Goal: Task Accomplishment & Management: Use online tool/utility

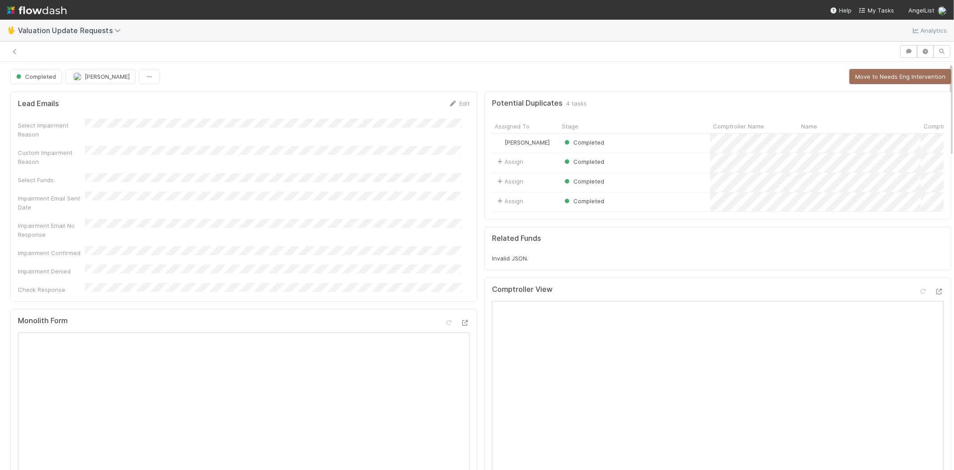
scroll to position [4, 0]
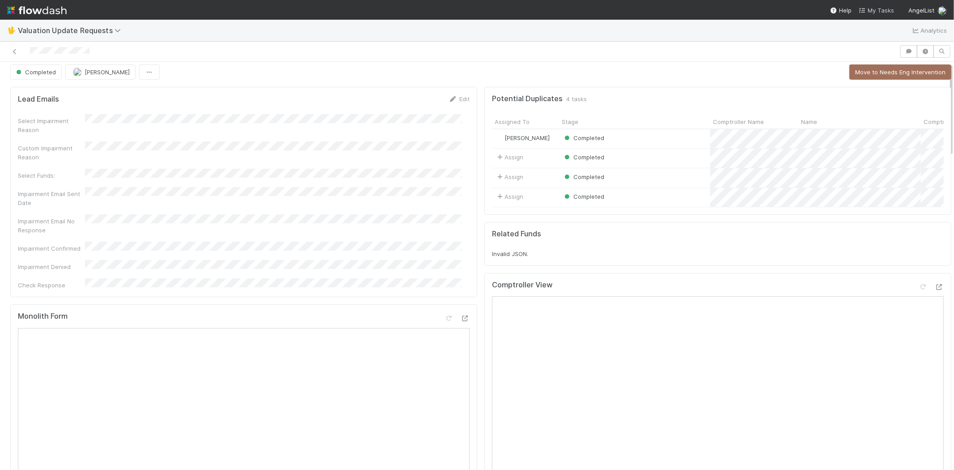
click at [871, 10] on span "My Tasks" at bounding box center [876, 10] width 35 height 7
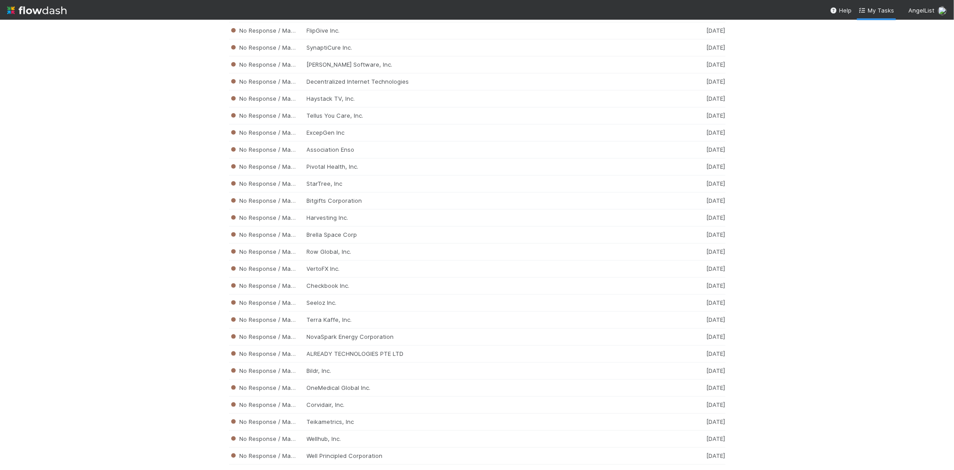
scroll to position [7662, 0]
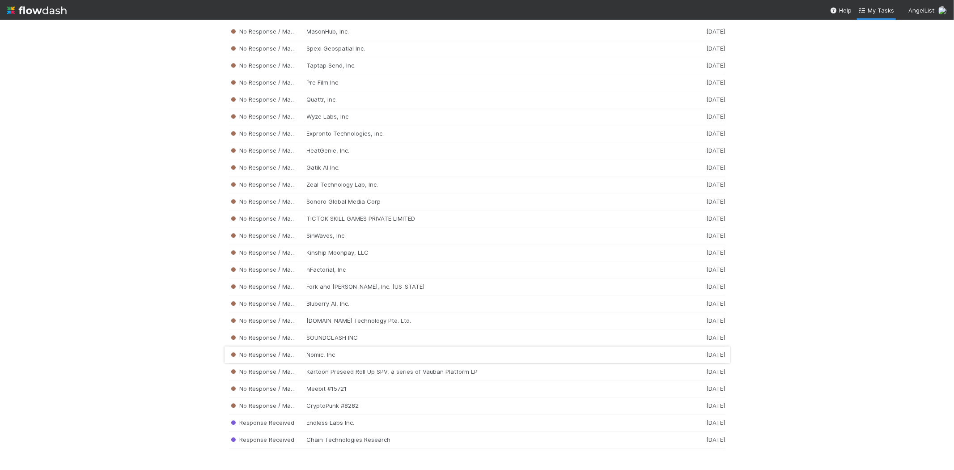
click at [352, 350] on div "No Response / Manual Review Nomic, Inc 1 week ago" at bounding box center [477, 354] width 497 height 17
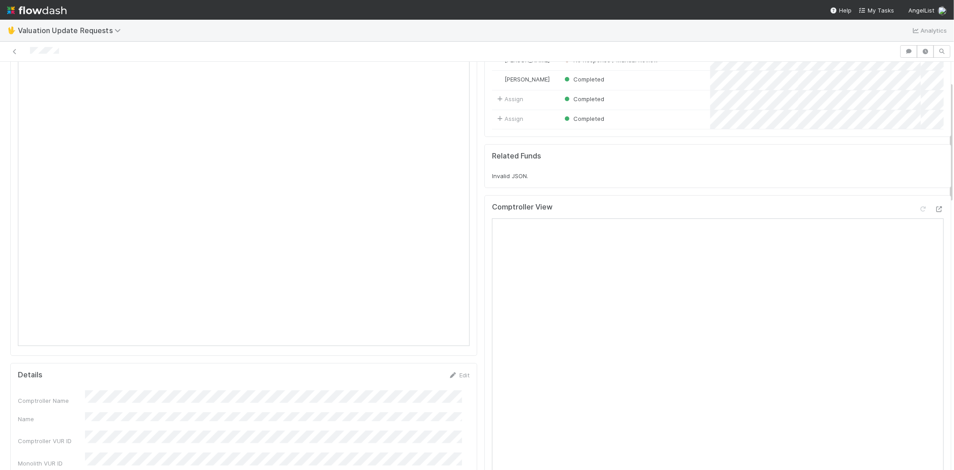
scroll to position [65, 0]
click at [31, 49] on div at bounding box center [450, 51] width 893 height 13
click at [919, 229] on icon at bounding box center [923, 226] width 9 height 6
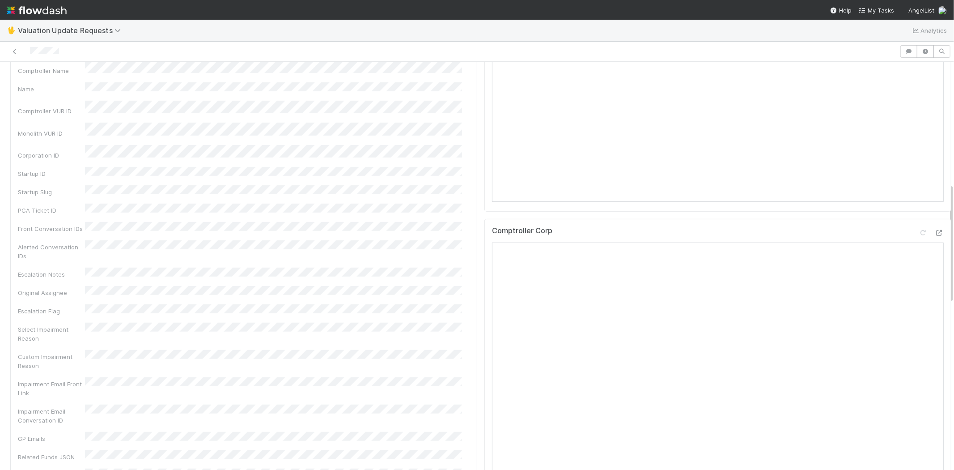
scroll to position [413, 0]
click at [919, 234] on icon at bounding box center [923, 232] width 9 height 6
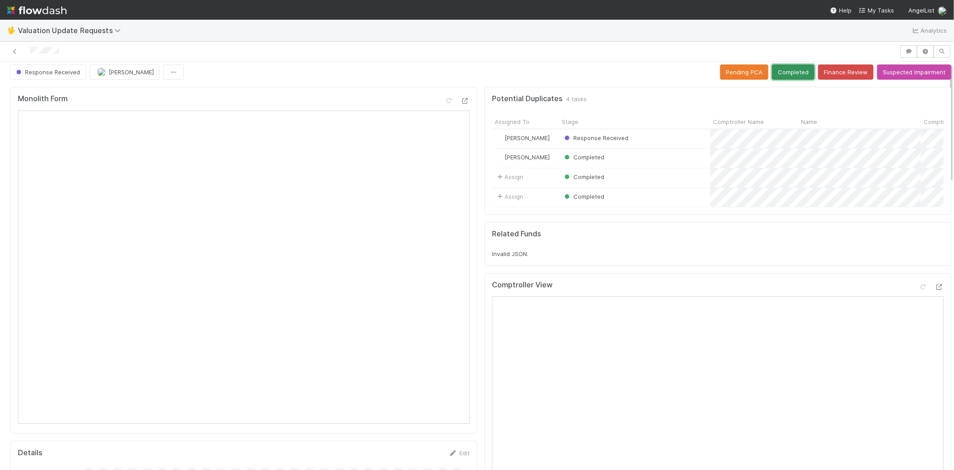
click at [775, 64] on button "Completed" at bounding box center [793, 71] width 43 height 15
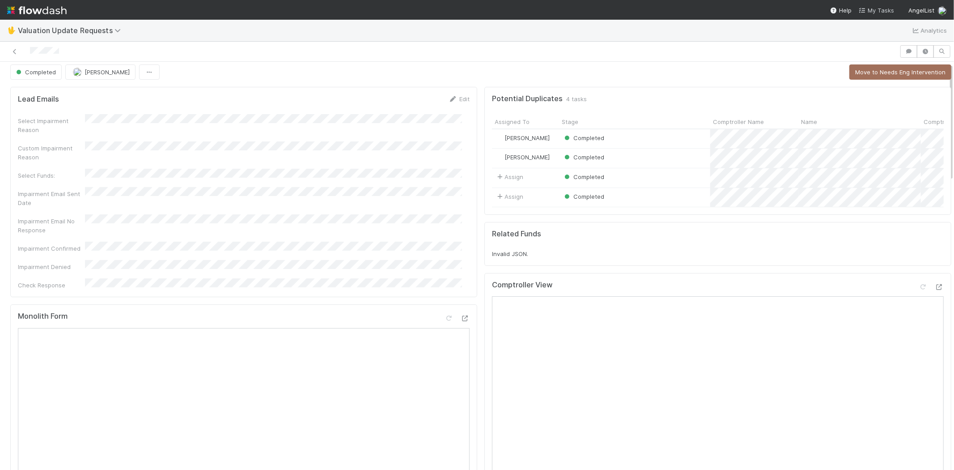
click at [878, 11] on span "My Tasks" at bounding box center [876, 10] width 35 height 7
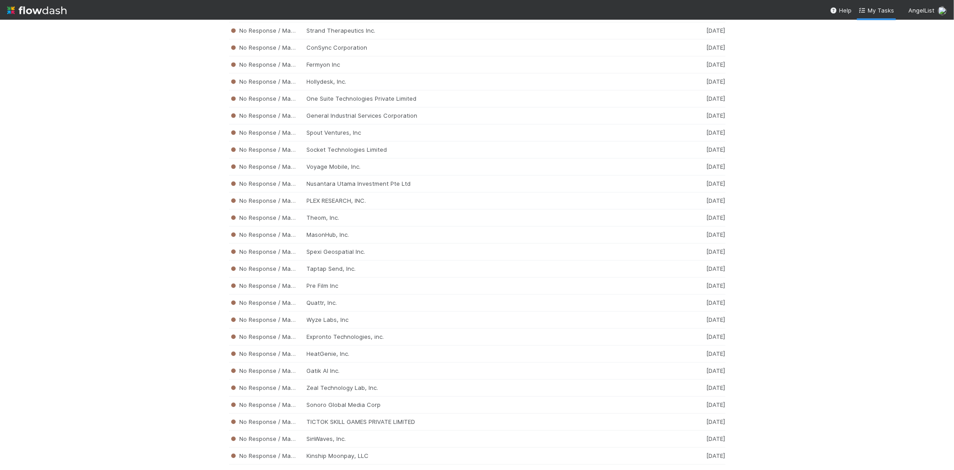
scroll to position [7645, 0]
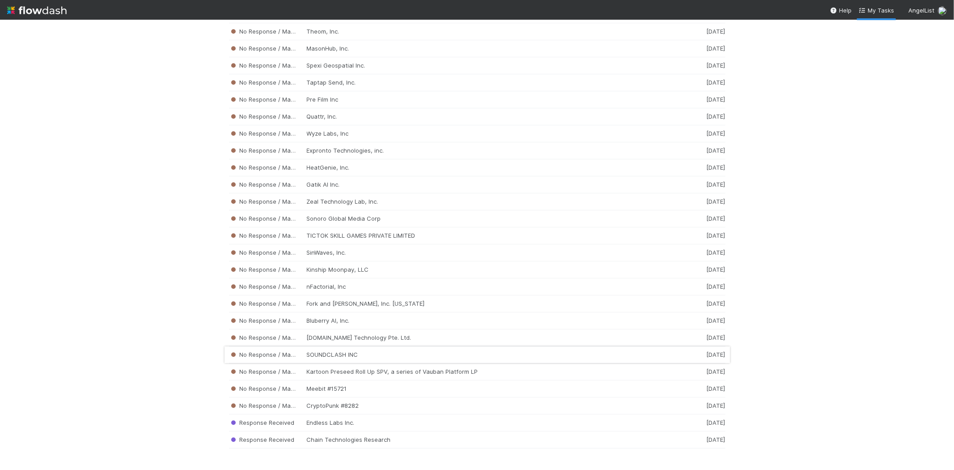
click at [408, 354] on div "No Response / Manual Review SOUNDCLASH INC 1 week ago" at bounding box center [477, 354] width 497 height 17
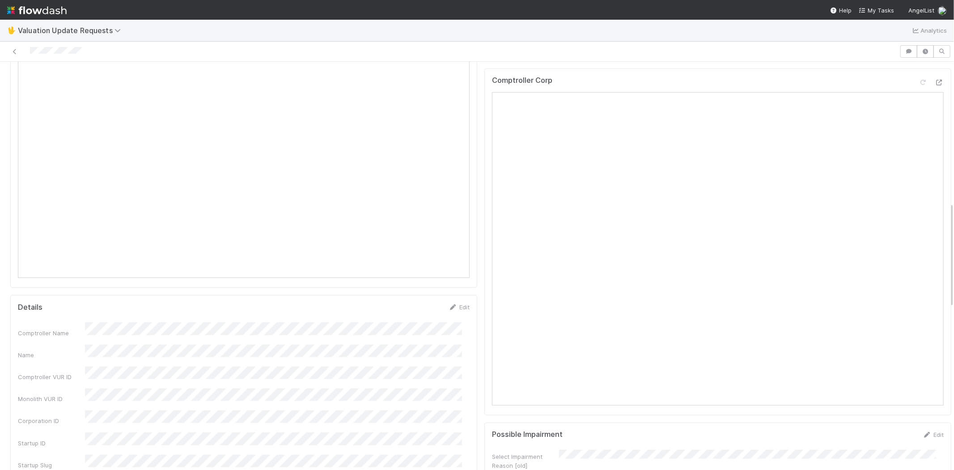
scroll to position [547, 0]
click at [30, 53] on div at bounding box center [450, 51] width 893 height 13
click at [883, 11] on span "My Tasks" at bounding box center [876, 10] width 35 height 7
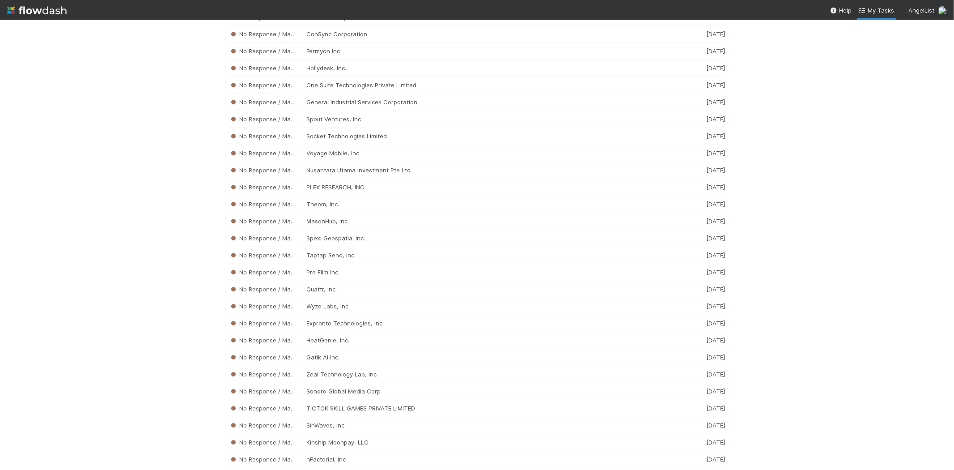
scroll to position [7645, 0]
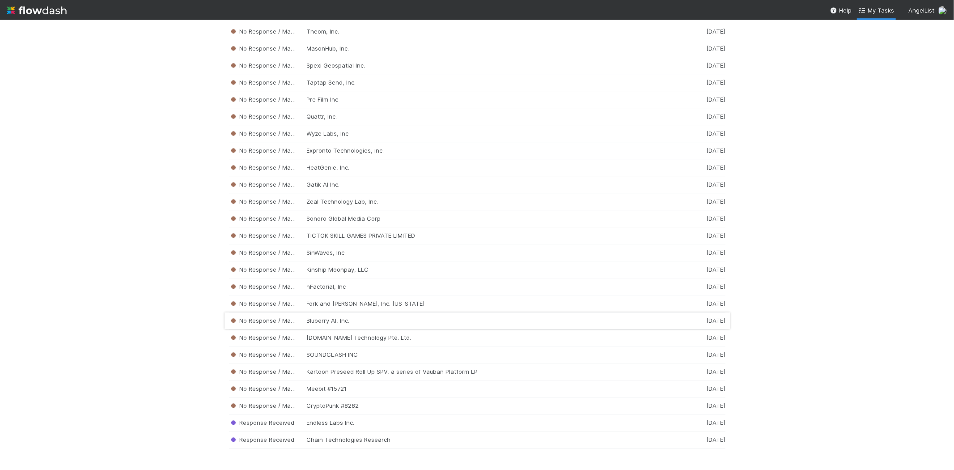
click at [323, 319] on div "No Response / Manual Review Bluberry AI, Inc. 1 week ago" at bounding box center [477, 320] width 497 height 17
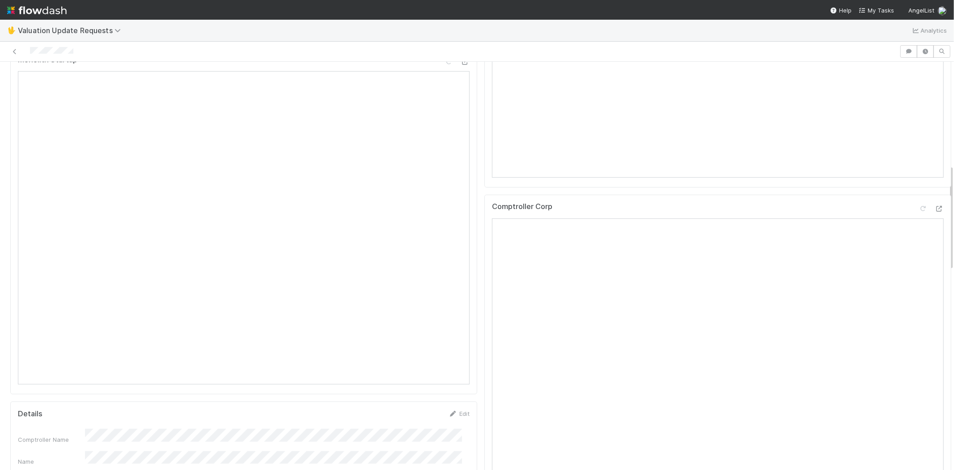
scroll to position [348, 0]
drag, startPoint x: 74, startPoint y: 50, endPoint x: 26, endPoint y: 51, distance: 48.3
click at [26, 51] on div at bounding box center [450, 51] width 893 height 13
click at [873, 6] on link "My Tasks" at bounding box center [876, 10] width 35 height 9
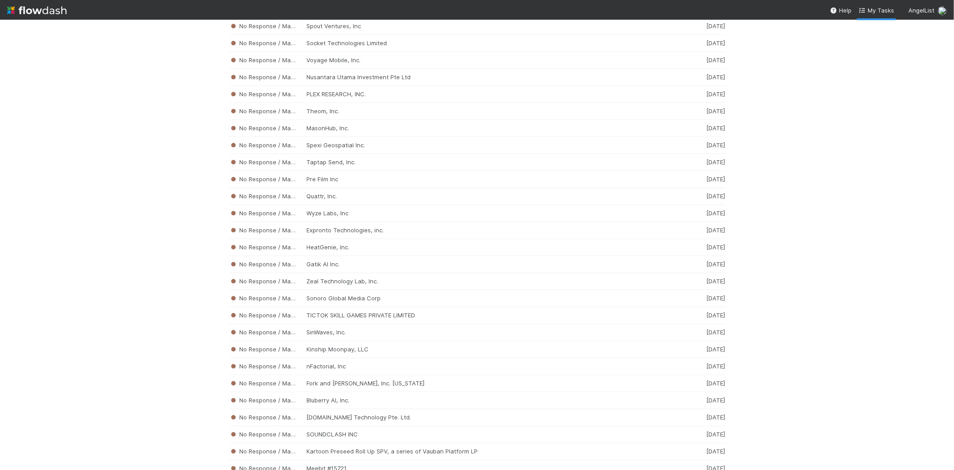
scroll to position [7645, 0]
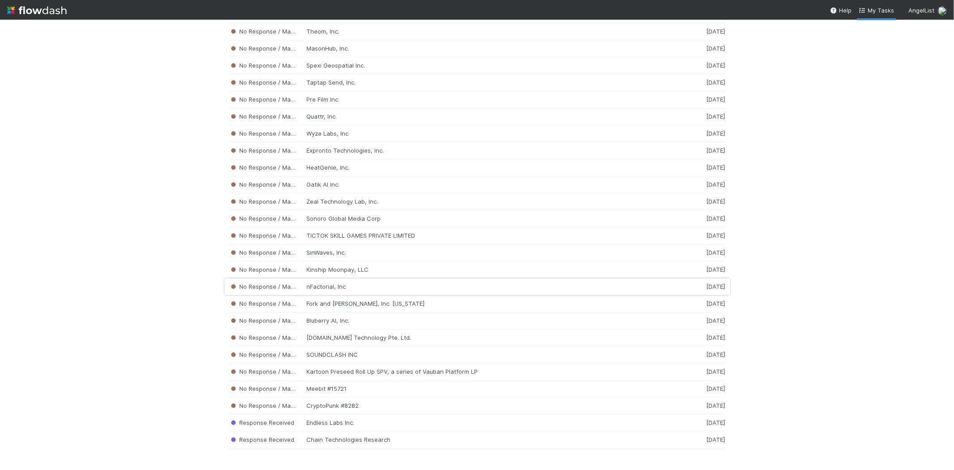
click at [339, 285] on div "No Response / Manual Review nFactorial, Inc 1 week ago" at bounding box center [477, 286] width 497 height 17
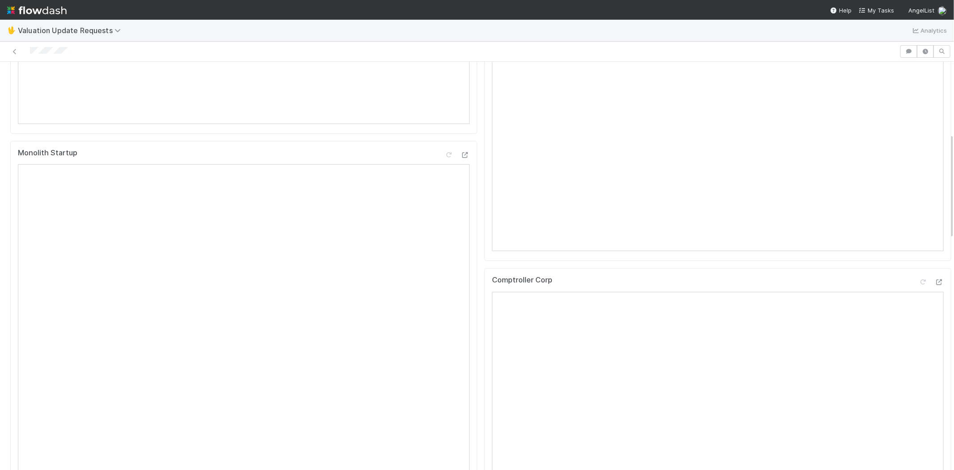
scroll to position [348, 0]
drag, startPoint x: 72, startPoint y: 51, endPoint x: 29, endPoint y: 52, distance: 43.9
click at [29, 52] on div at bounding box center [450, 51] width 893 height 13
click at [919, 87] on icon at bounding box center [923, 84] width 9 height 6
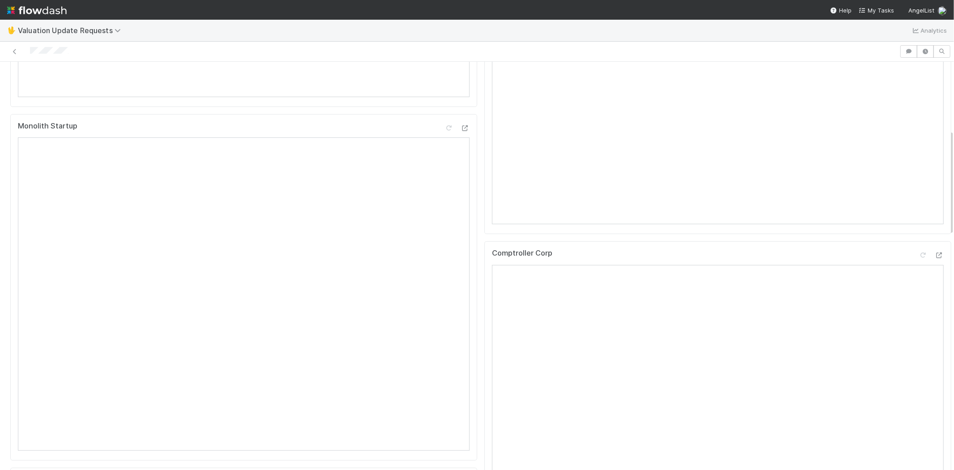
scroll to position [348, 0]
click at [919, 242] on icon at bounding box center [923, 239] width 9 height 6
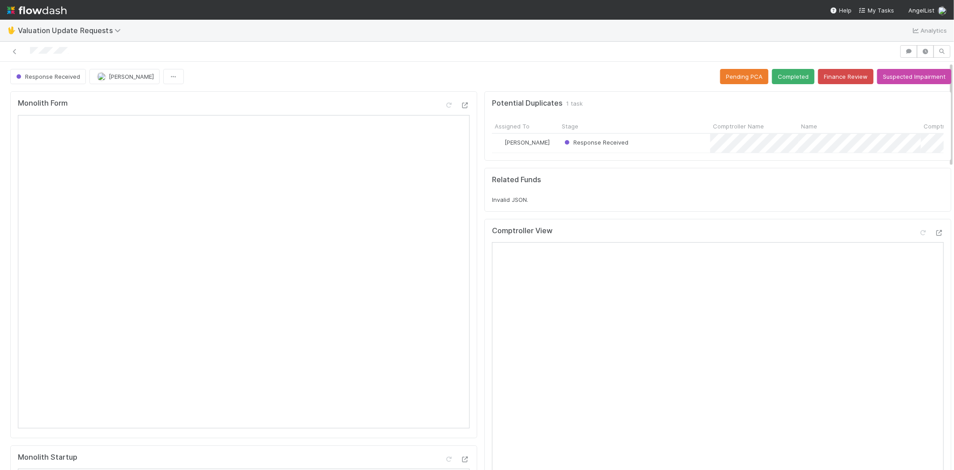
scroll to position [0, 0]
click at [782, 72] on button "Completed" at bounding box center [793, 76] width 43 height 15
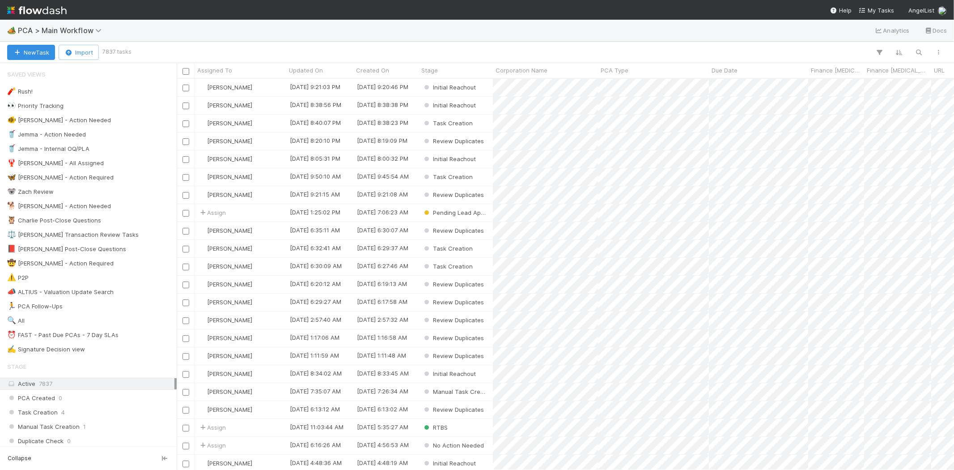
scroll to position [383, 770]
click at [878, 9] on span "My Tasks" at bounding box center [876, 10] width 35 height 7
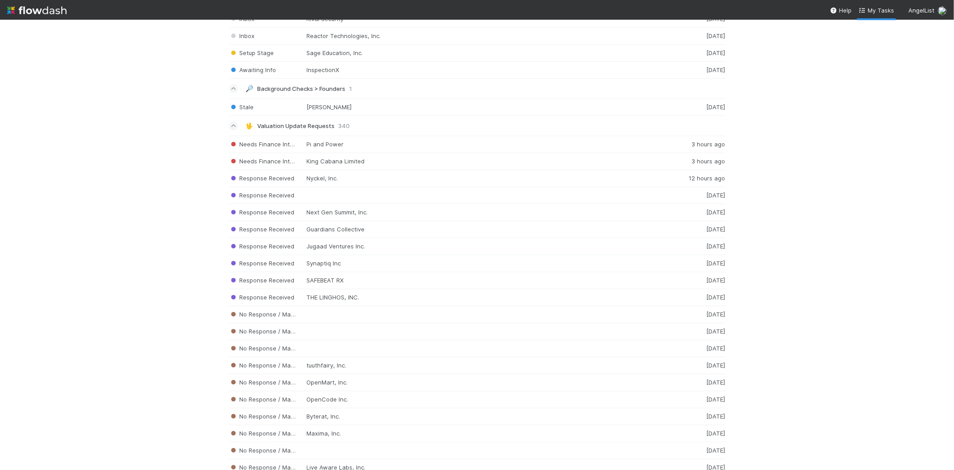
scroll to position [2090, 0]
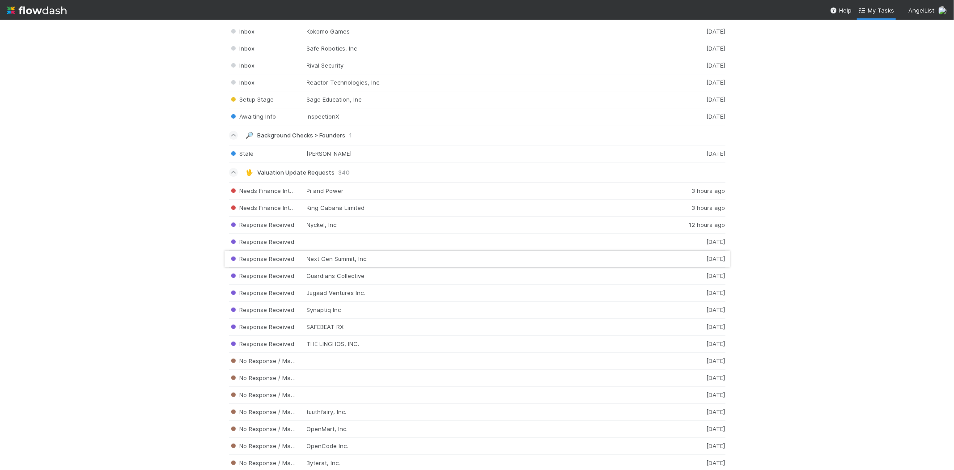
click at [363, 260] on div "Response Received Next Gen Summit, Inc. [DATE]" at bounding box center [477, 259] width 497 height 17
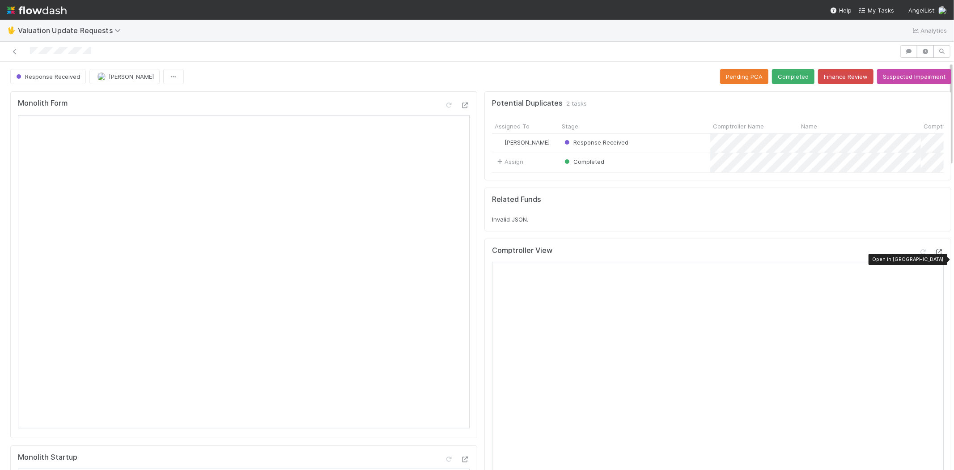
click at [935, 255] on icon at bounding box center [939, 252] width 9 height 6
drag, startPoint x: 109, startPoint y: 47, endPoint x: 24, endPoint y: 52, distance: 85.2
click at [24, 52] on div at bounding box center [450, 51] width 893 height 13
click at [102, 47] on div at bounding box center [450, 51] width 893 height 13
drag, startPoint x: 98, startPoint y: 50, endPoint x: 29, endPoint y: 50, distance: 69.8
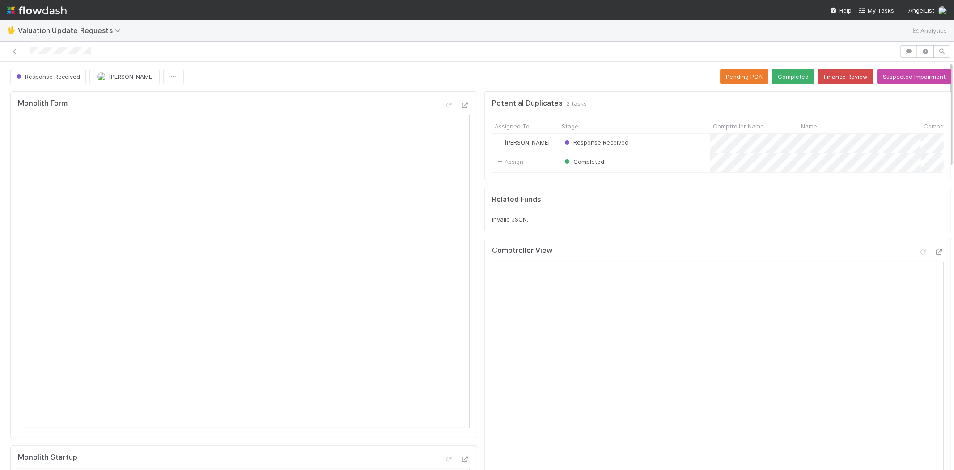
click at [29, 50] on div at bounding box center [450, 51] width 893 height 13
click at [919, 255] on icon at bounding box center [923, 252] width 9 height 6
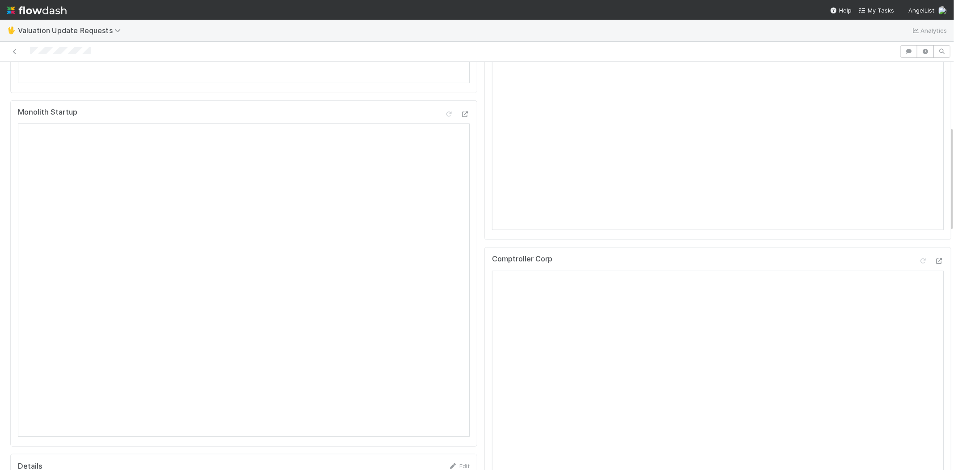
scroll to position [397, 0]
click at [919, 212] on icon at bounding box center [923, 209] width 9 height 6
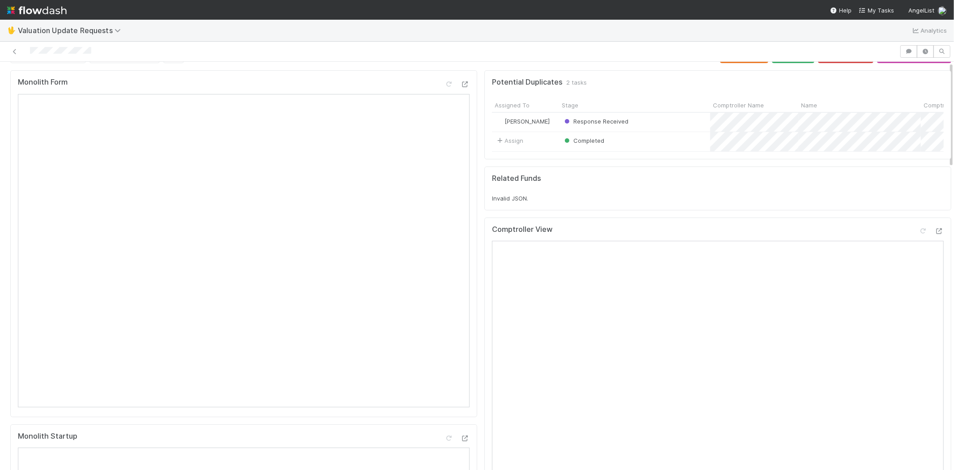
scroll to position [0, 0]
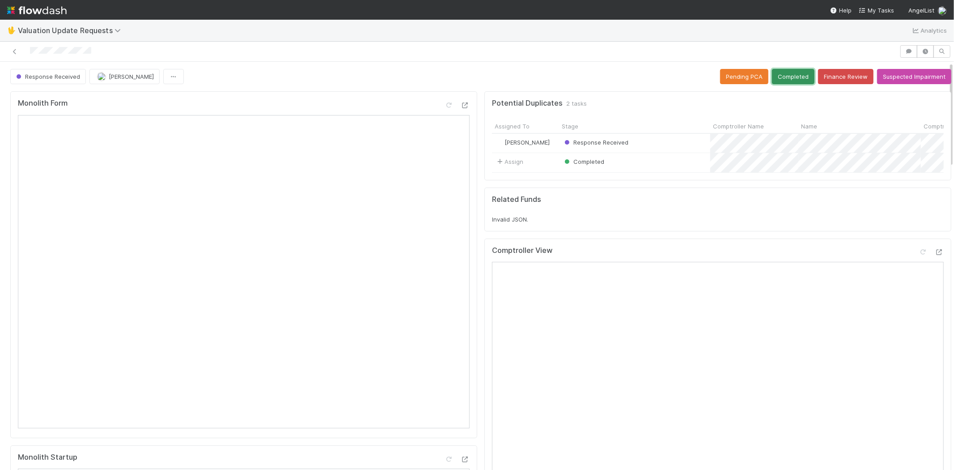
drag, startPoint x: 777, startPoint y: 68, endPoint x: 775, endPoint y: 78, distance: 10.0
click at [777, 69] on button "Completed" at bounding box center [793, 76] width 43 height 15
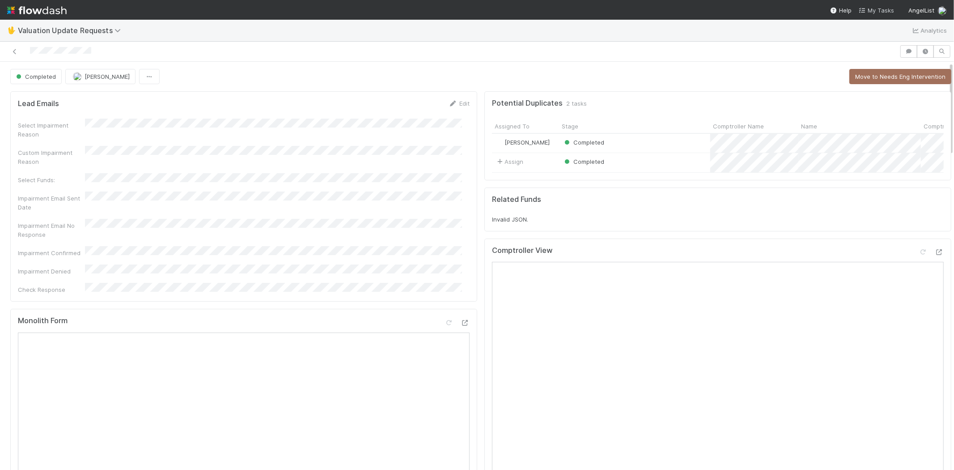
click at [886, 9] on span "My Tasks" at bounding box center [876, 10] width 35 height 7
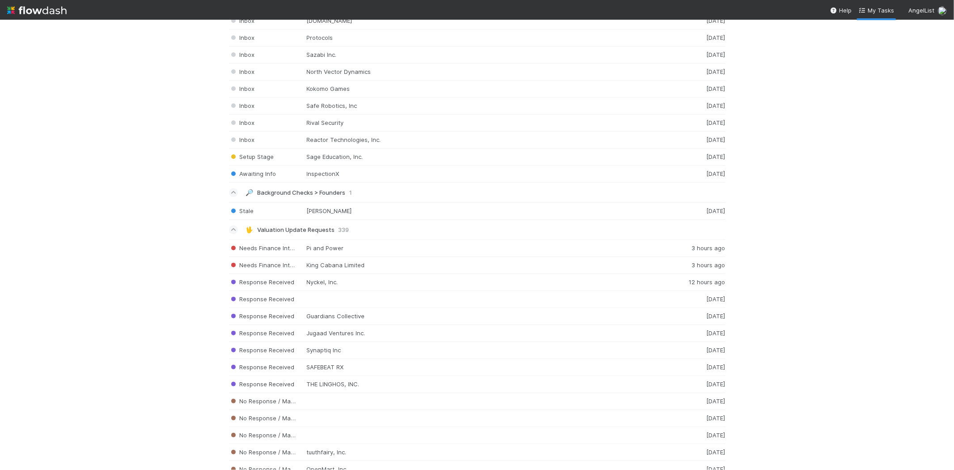
scroll to position [2042, 0]
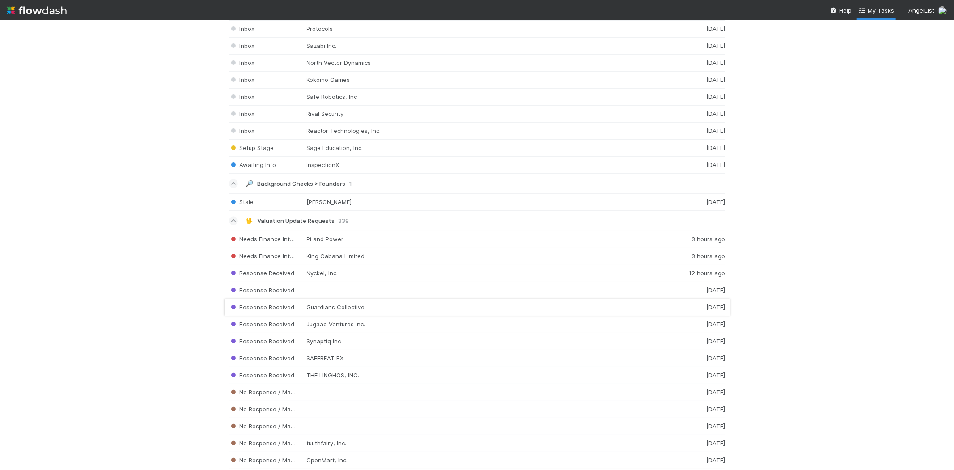
click at [334, 310] on div "Response Received Guardians Collective [DATE]" at bounding box center [477, 307] width 497 height 17
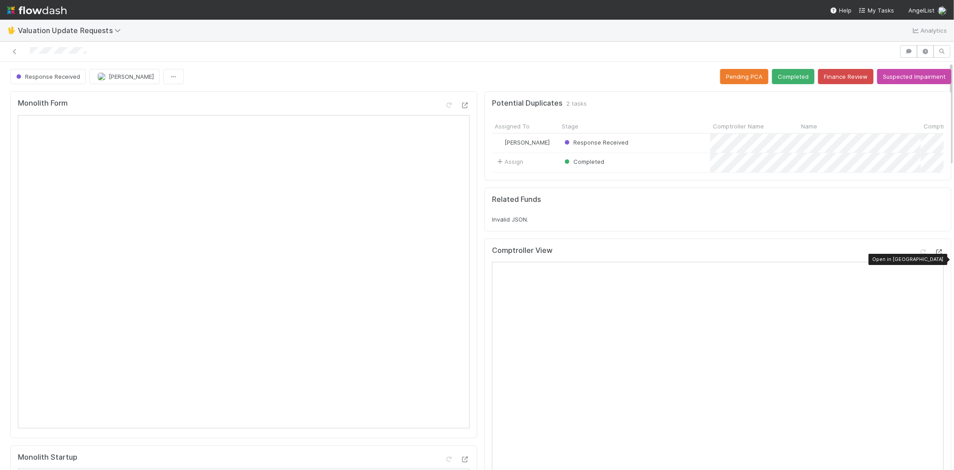
click at [935, 255] on div at bounding box center [939, 251] width 9 height 9
click at [30, 49] on div at bounding box center [450, 51] width 893 height 13
click at [909, 254] on div "Comptroller View Reload Page" at bounding box center [718, 254] width 452 height 16
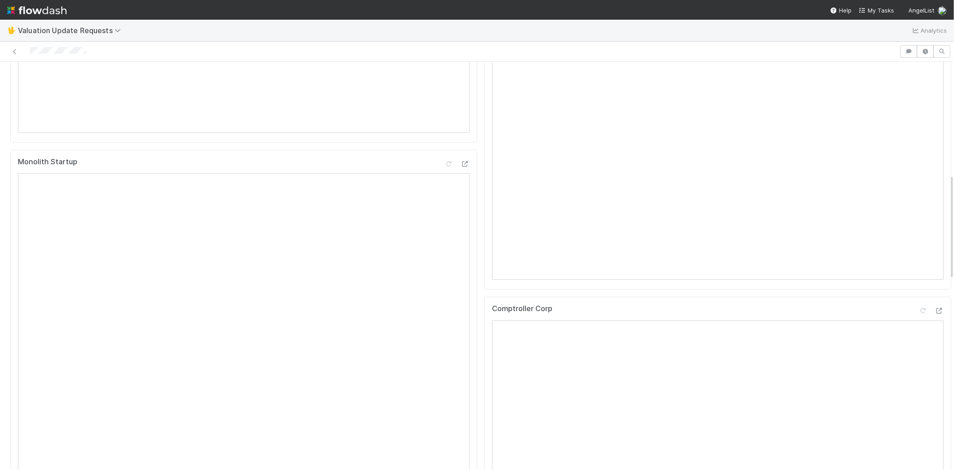
scroll to position [447, 0]
click at [919, 162] on icon at bounding box center [923, 159] width 9 height 6
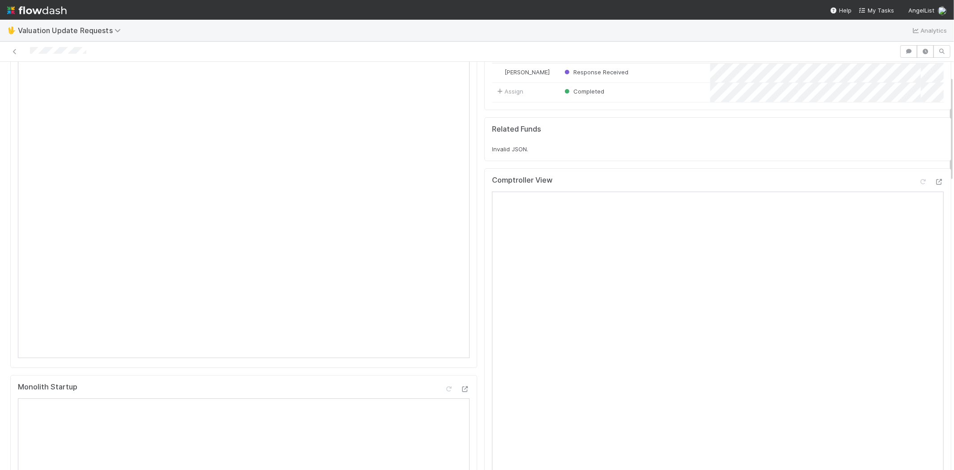
scroll to position [0, 0]
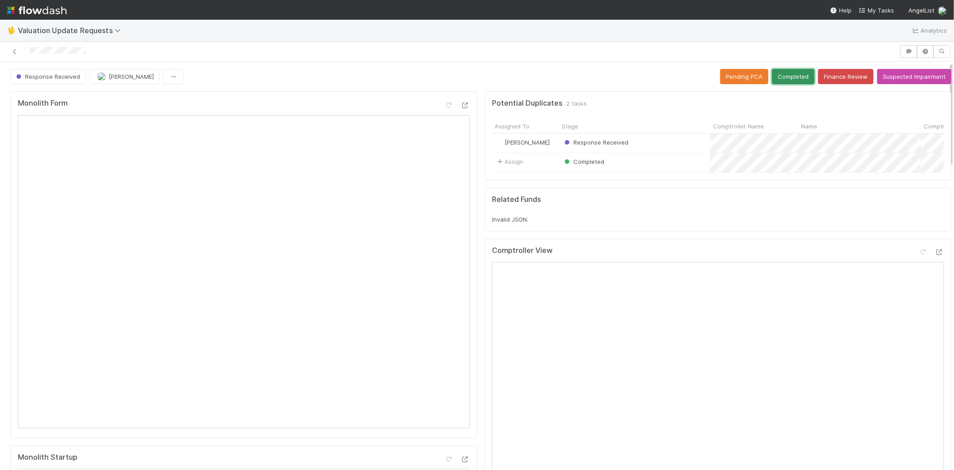
click at [783, 69] on button "Completed" at bounding box center [793, 76] width 43 height 15
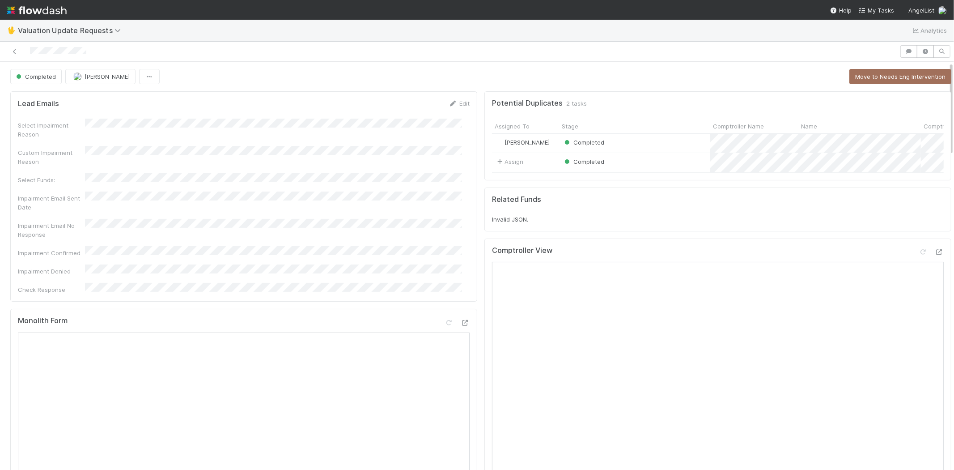
drag, startPoint x: 867, startPoint y: 7, endPoint x: 851, endPoint y: 15, distance: 17.8
click at [867, 8] on icon at bounding box center [863, 11] width 9 height 6
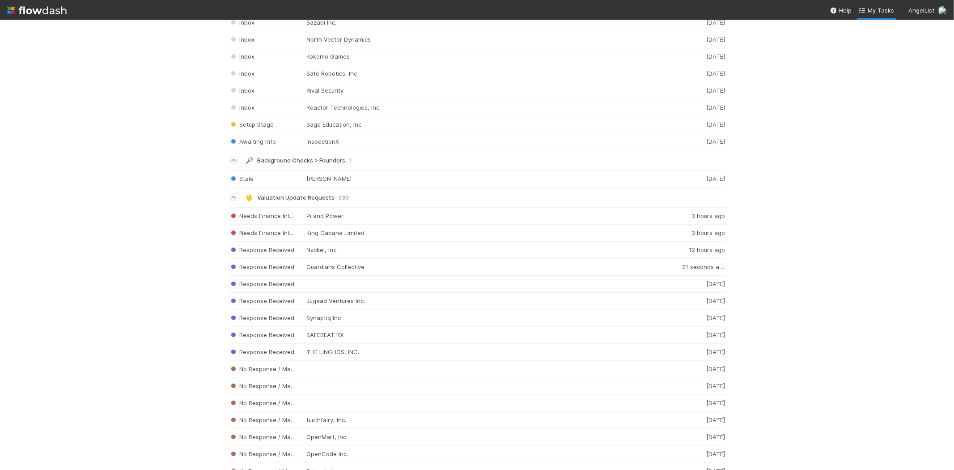
scroll to position [2095, 0]
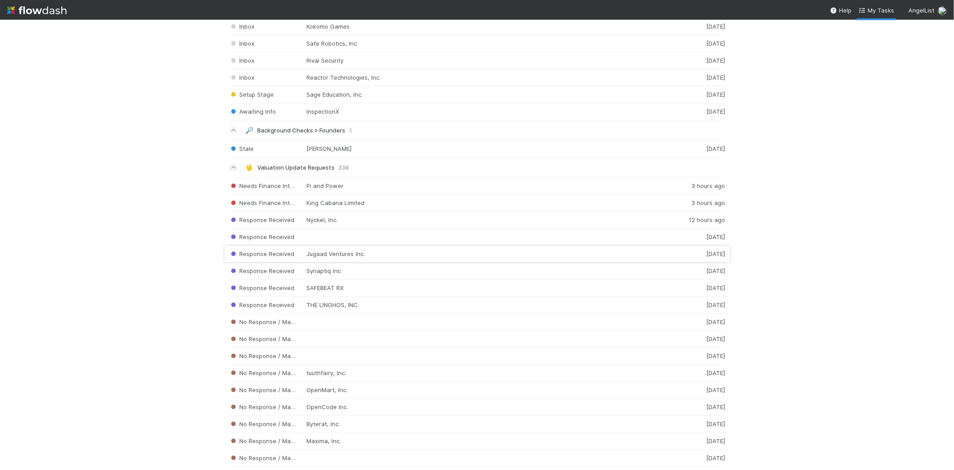
click at [376, 255] on div "Response Received Jugaad Ventures Inc. [DATE]" at bounding box center [477, 254] width 497 height 17
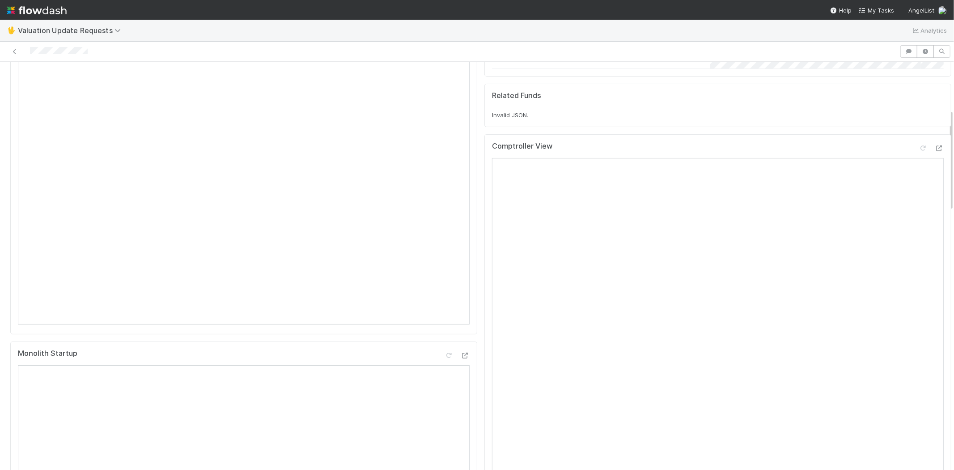
scroll to position [199, 0]
click at [879, 10] on span "My Tasks" at bounding box center [876, 10] width 35 height 7
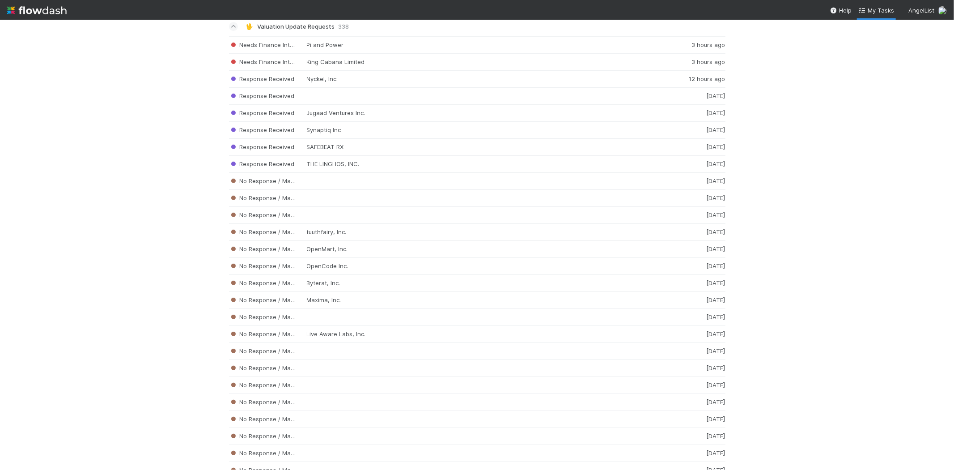
scroll to position [2237, 0]
click at [326, 134] on div "Response Received Synaptiq Inc [DATE]" at bounding box center [477, 129] width 497 height 17
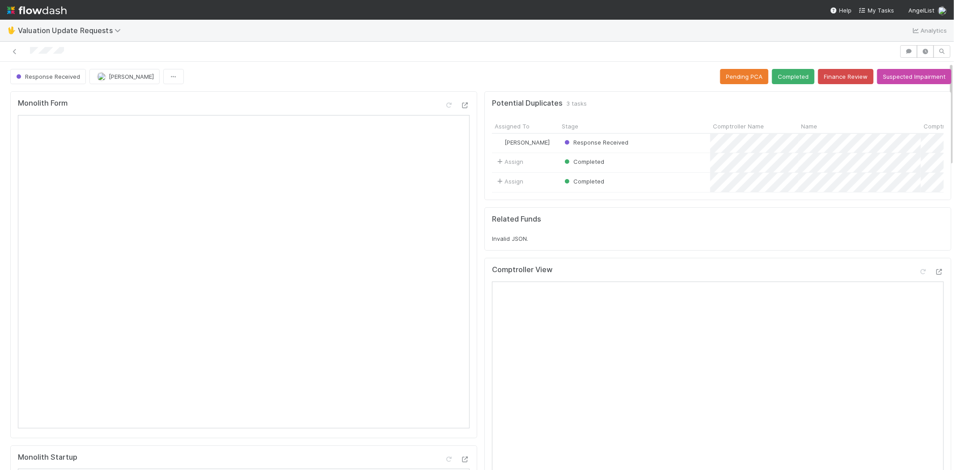
scroll to position [50, 0]
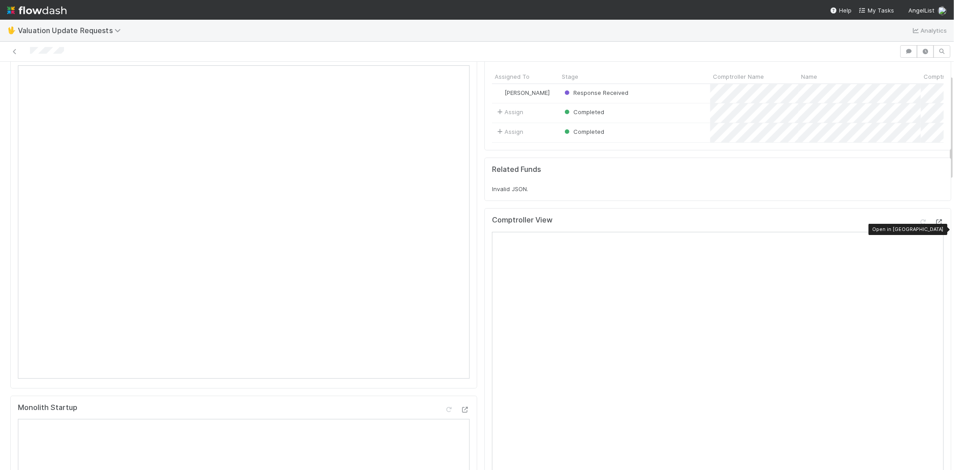
click at [935, 225] on icon at bounding box center [939, 222] width 9 height 6
click at [30, 49] on div at bounding box center [450, 51] width 893 height 13
click at [919, 225] on icon at bounding box center [923, 222] width 9 height 6
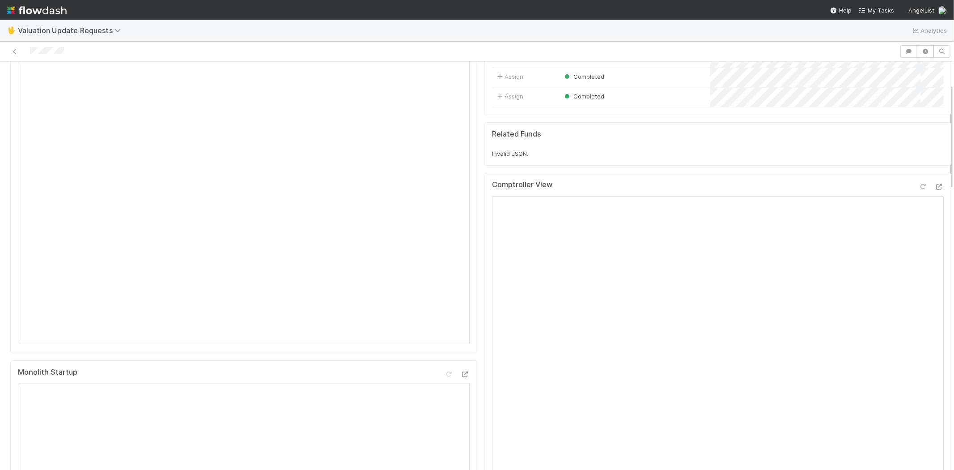
scroll to position [248, 0]
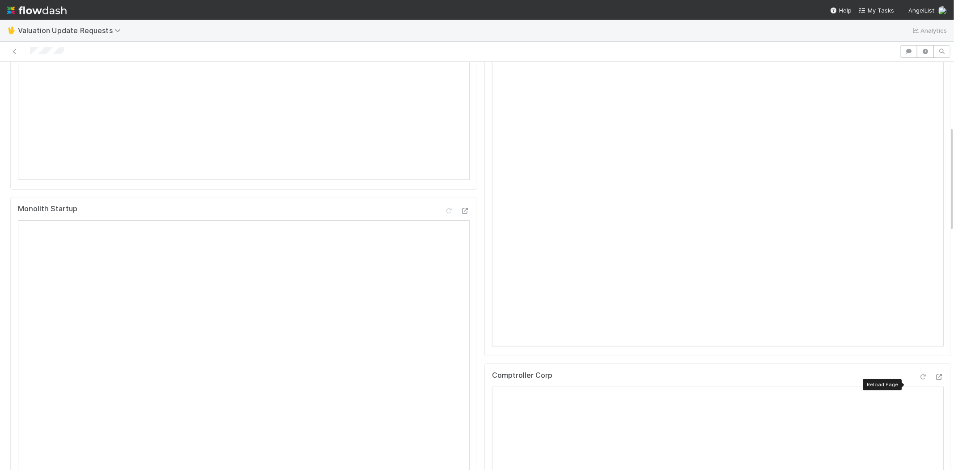
drag, startPoint x: 910, startPoint y: 383, endPoint x: 909, endPoint y: 370, distance: 12.1
click at [919, 380] on icon at bounding box center [923, 377] width 9 height 6
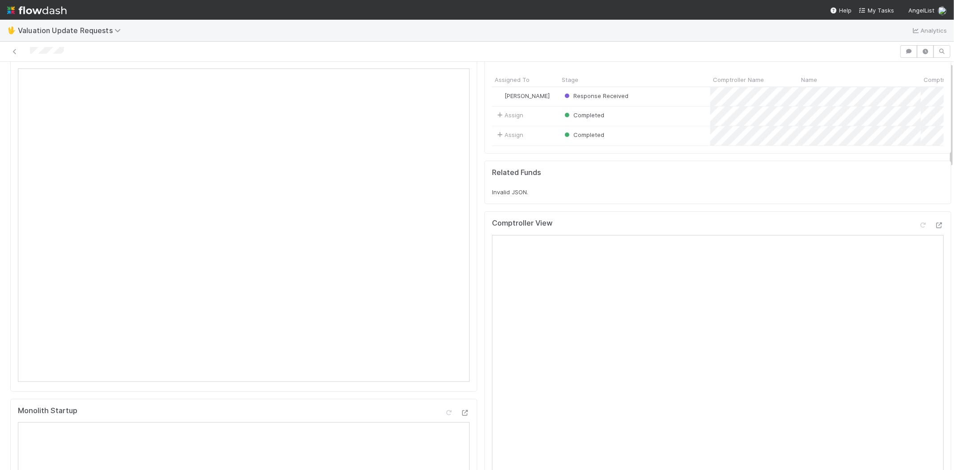
scroll to position [0, 0]
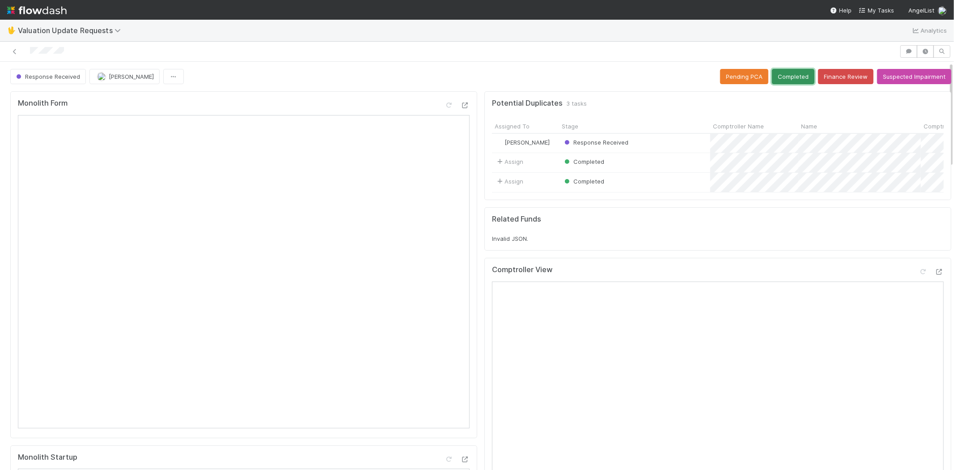
click at [777, 69] on button "Completed" at bounding box center [793, 76] width 43 height 15
